Goal: Task Accomplishment & Management: Complete application form

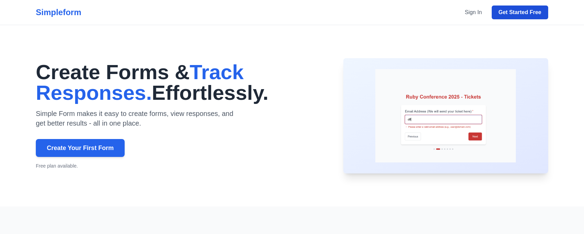
click at [508, 17] on link "Get Started Free" at bounding box center [520, 13] width 57 height 14
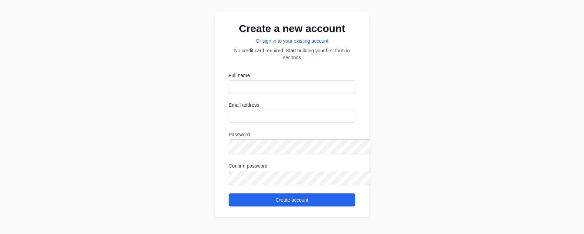
scroll to position [58, 0]
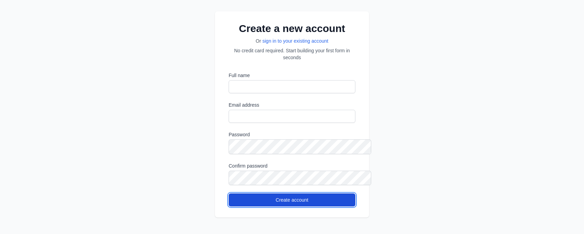
click at [269, 196] on button "Create account" at bounding box center [292, 200] width 127 height 13
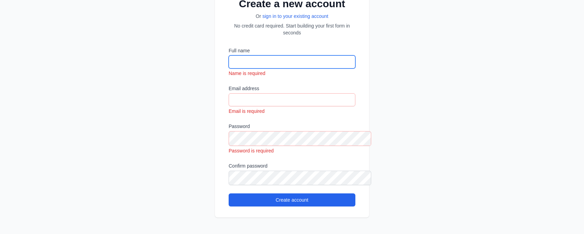
click at [247, 69] on input "Full name" at bounding box center [292, 61] width 127 height 13
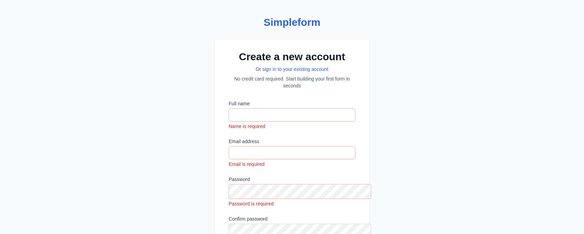
scroll to position [0, 0]
click at [273, 72] on link "sign in to your existing account" at bounding box center [296, 70] width 66 height 6
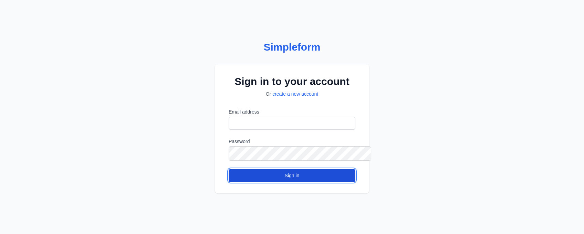
click at [261, 182] on button "Sign in" at bounding box center [292, 175] width 127 height 13
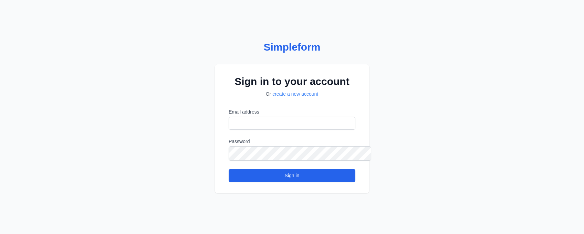
click at [301, 91] on link "create a new account" at bounding box center [296, 94] width 46 height 6
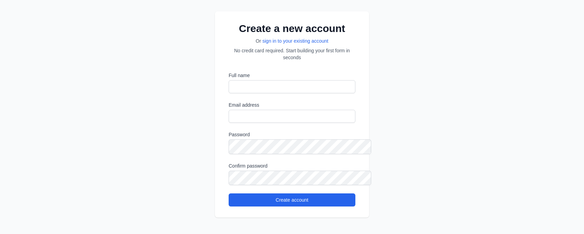
scroll to position [58, 0]
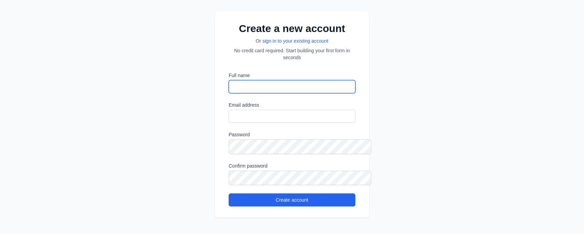
click at [252, 80] on input "Full name" at bounding box center [292, 86] width 127 height 13
